Goal: Navigation & Orientation: Find specific page/section

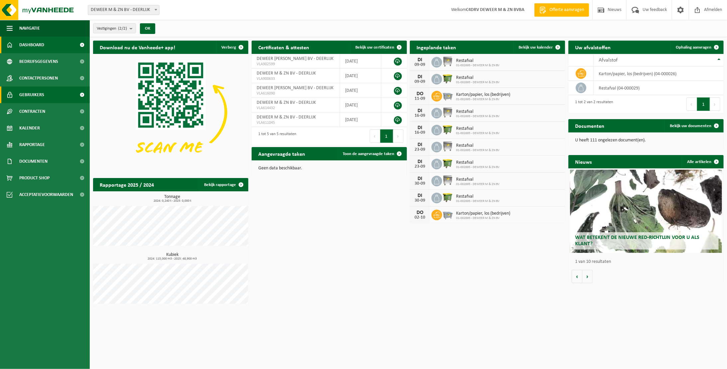
click at [83, 94] on span at bounding box center [82, 94] width 15 height 17
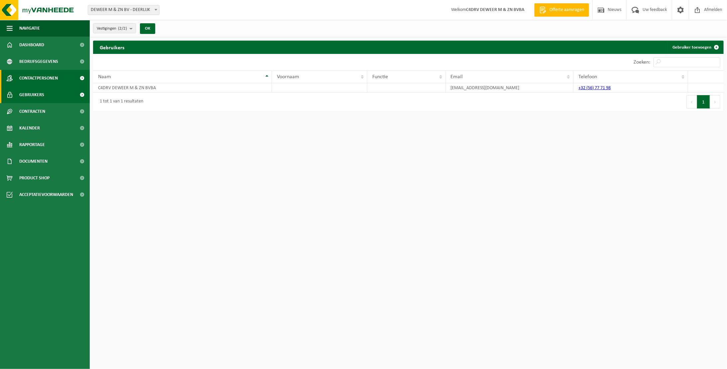
click at [81, 78] on span at bounding box center [82, 78] width 15 height 17
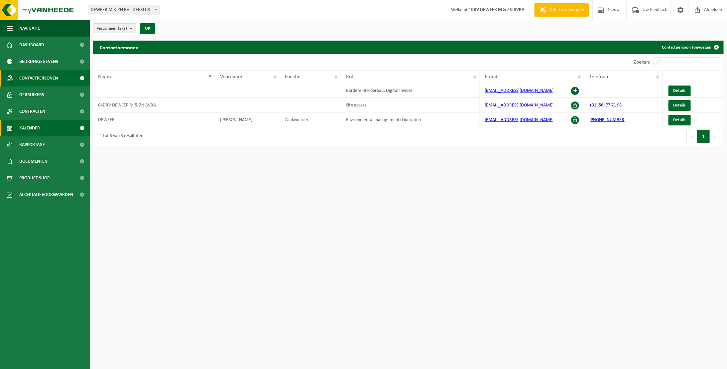
click at [82, 132] on span at bounding box center [82, 128] width 15 height 17
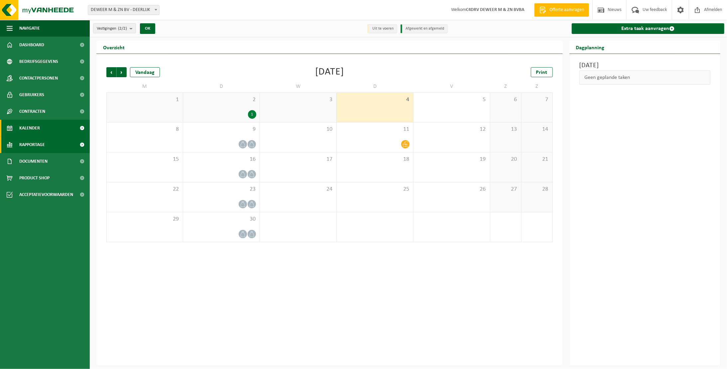
click at [83, 142] on span at bounding box center [82, 144] width 15 height 17
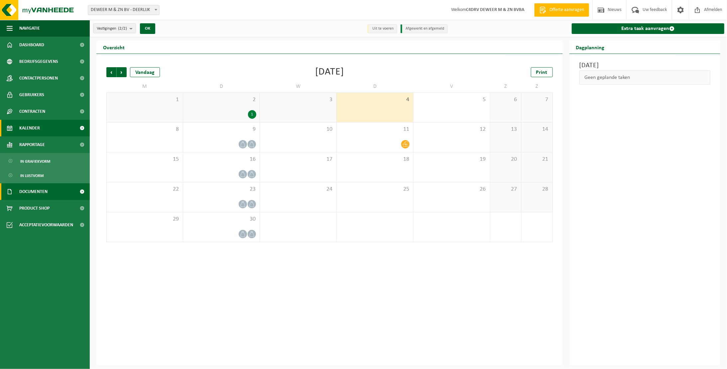
click at [83, 193] on span at bounding box center [82, 191] width 15 height 17
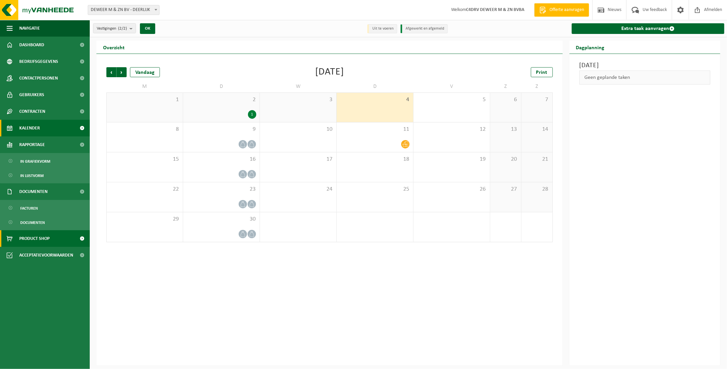
click at [80, 237] on span at bounding box center [82, 238] width 15 height 17
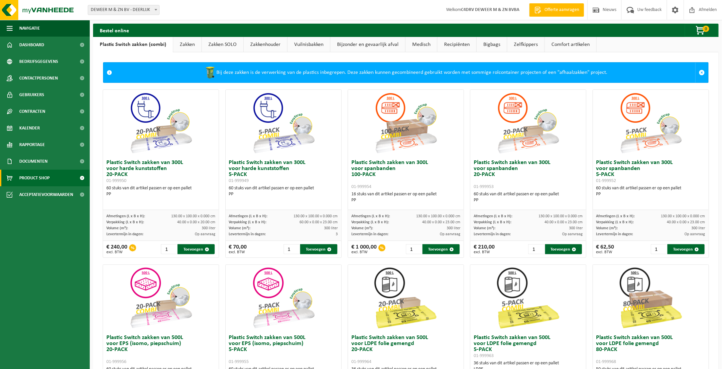
click at [303, 45] on link "Vuilnisbakken" at bounding box center [309, 44] width 43 height 15
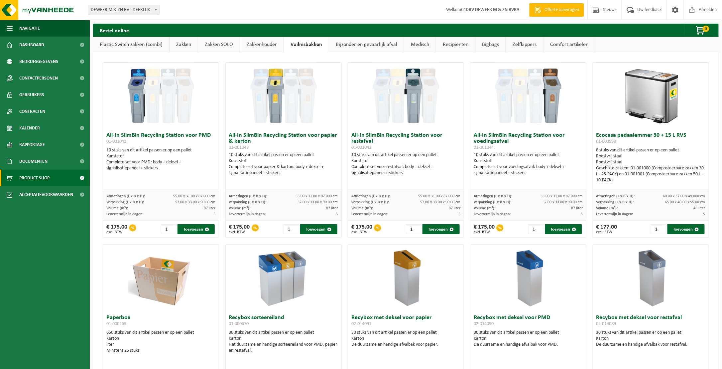
click at [188, 44] on link "Zakken" at bounding box center [184, 44] width 28 height 15
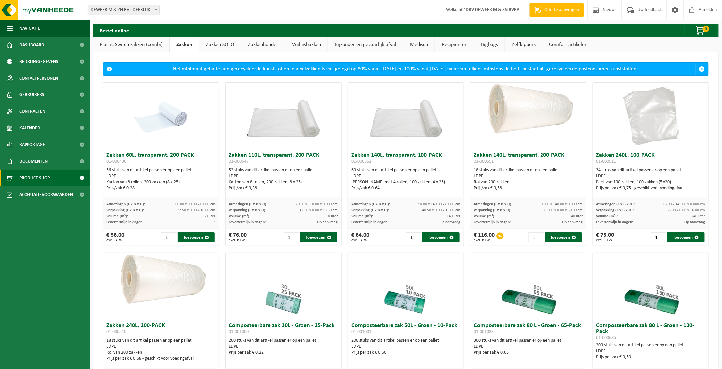
click at [211, 43] on link "Zakken SOLO" at bounding box center [221, 44] width 42 height 15
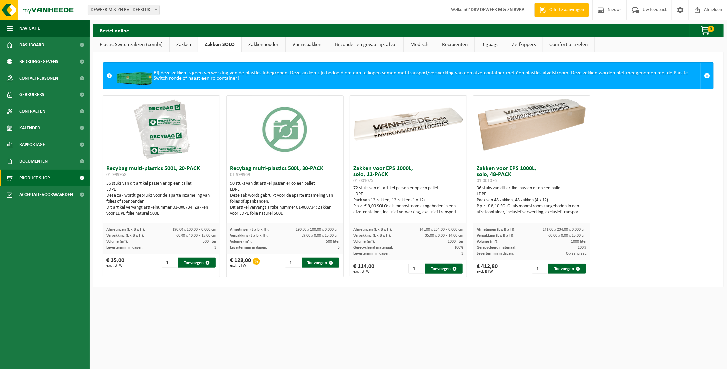
click at [263, 39] on link "Zakkenhouder" at bounding box center [264, 44] width 44 height 15
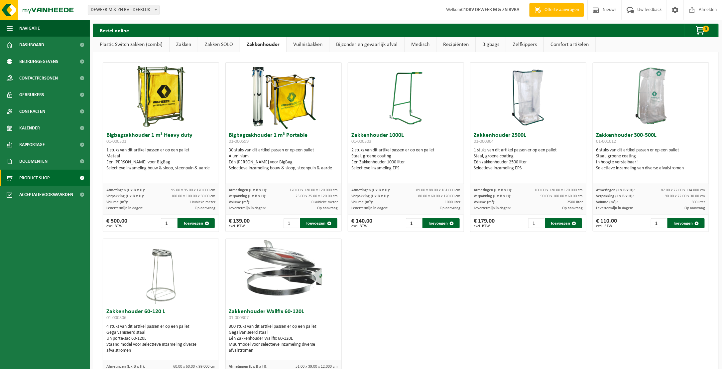
click at [307, 47] on link "Vuilnisbakken" at bounding box center [308, 44] width 43 height 15
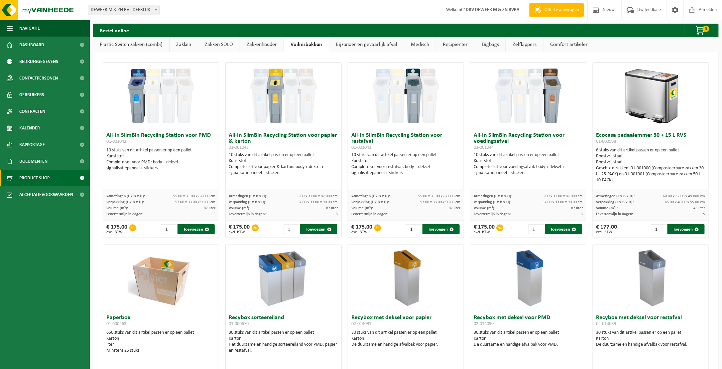
click at [355, 43] on link "Bijzonder en gevaarlijk afval" at bounding box center [366, 44] width 75 height 15
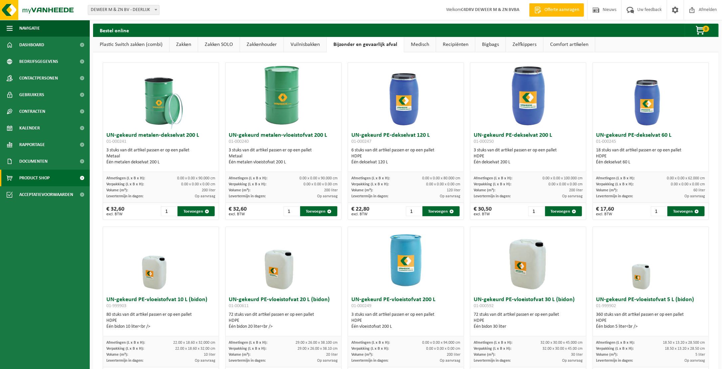
click at [407, 43] on link "Medisch" at bounding box center [420, 44] width 32 height 15
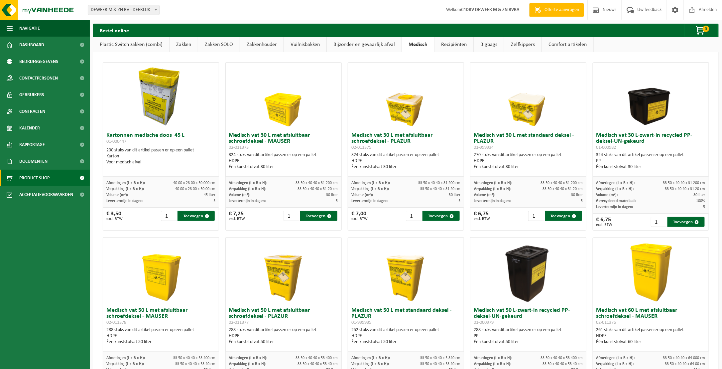
click at [448, 46] on link "Recipiënten" at bounding box center [454, 44] width 39 height 15
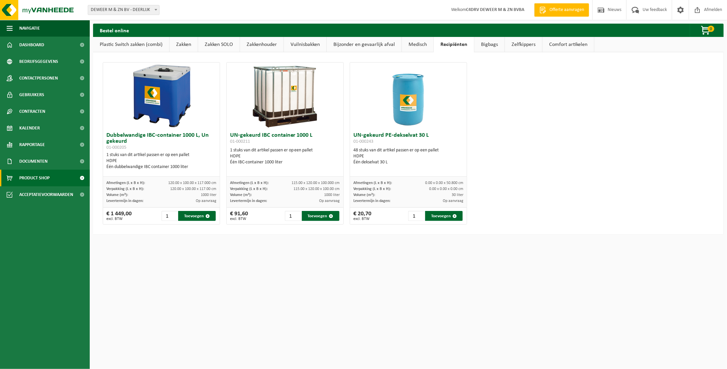
click at [496, 45] on link "Bigbags" at bounding box center [490, 44] width 30 height 15
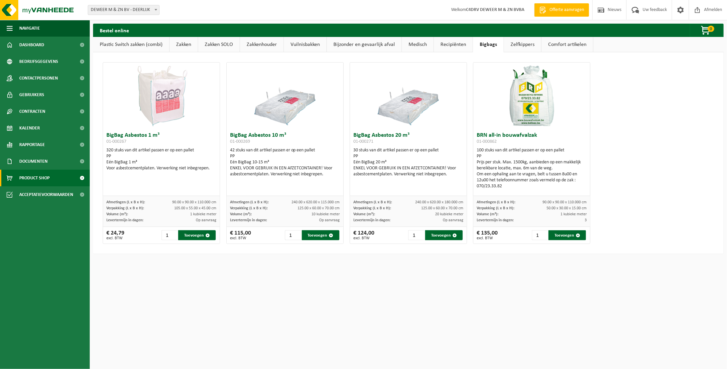
click at [309, 43] on link "Vuilnisbakken" at bounding box center [305, 44] width 43 height 15
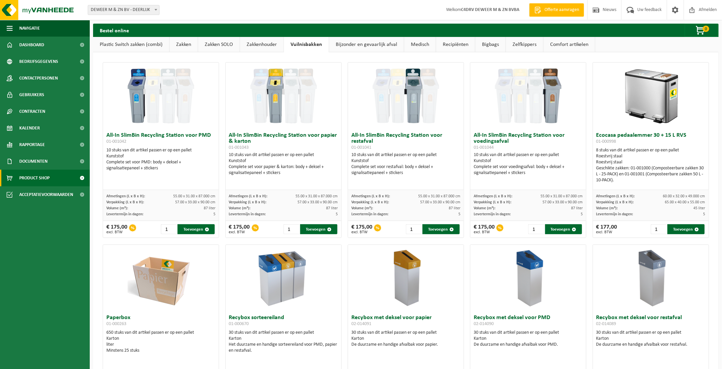
click at [492, 46] on link "Bigbags" at bounding box center [491, 44] width 30 height 15
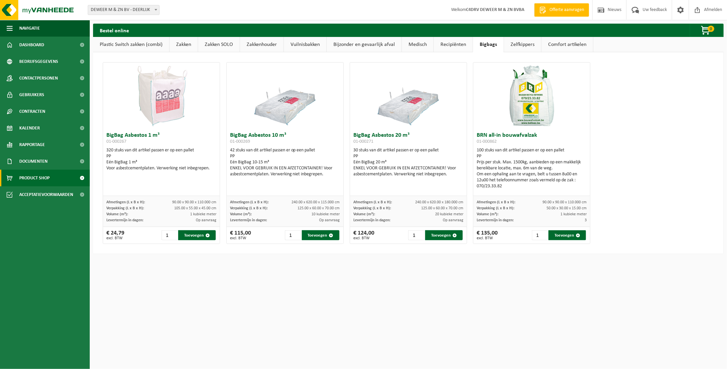
click at [447, 44] on link "Recipiënten" at bounding box center [453, 44] width 39 height 15
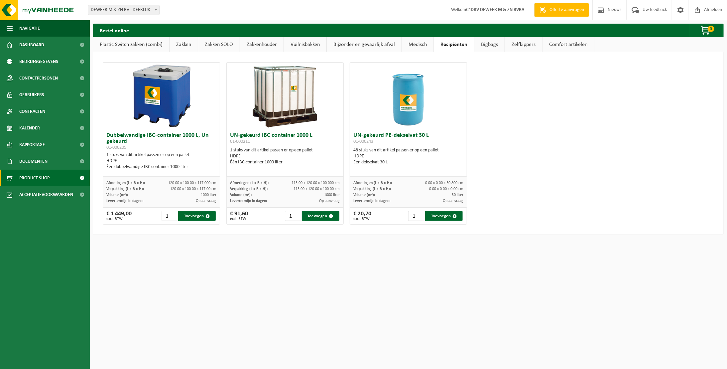
click at [415, 42] on link "Medisch" at bounding box center [418, 44] width 32 height 15
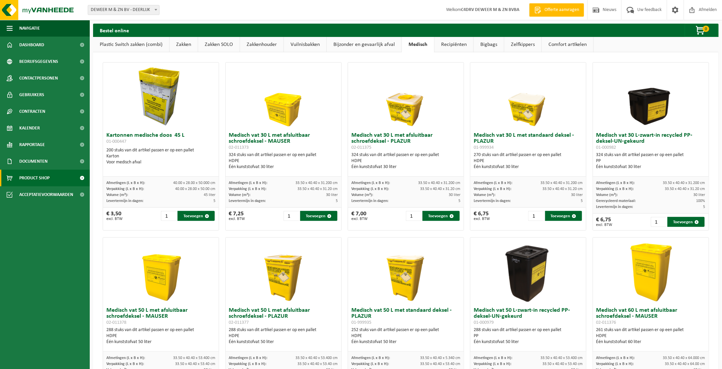
click at [290, 41] on link "Vuilnisbakken" at bounding box center [305, 44] width 43 height 15
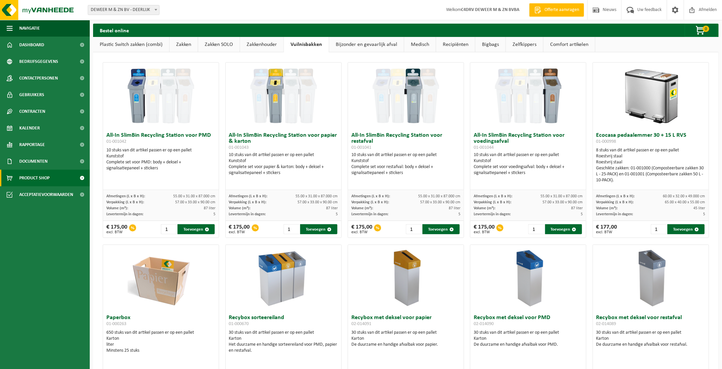
click at [250, 44] on link "Zakkenhouder" at bounding box center [262, 44] width 44 height 15
